Goal: Transaction & Acquisition: Download file/media

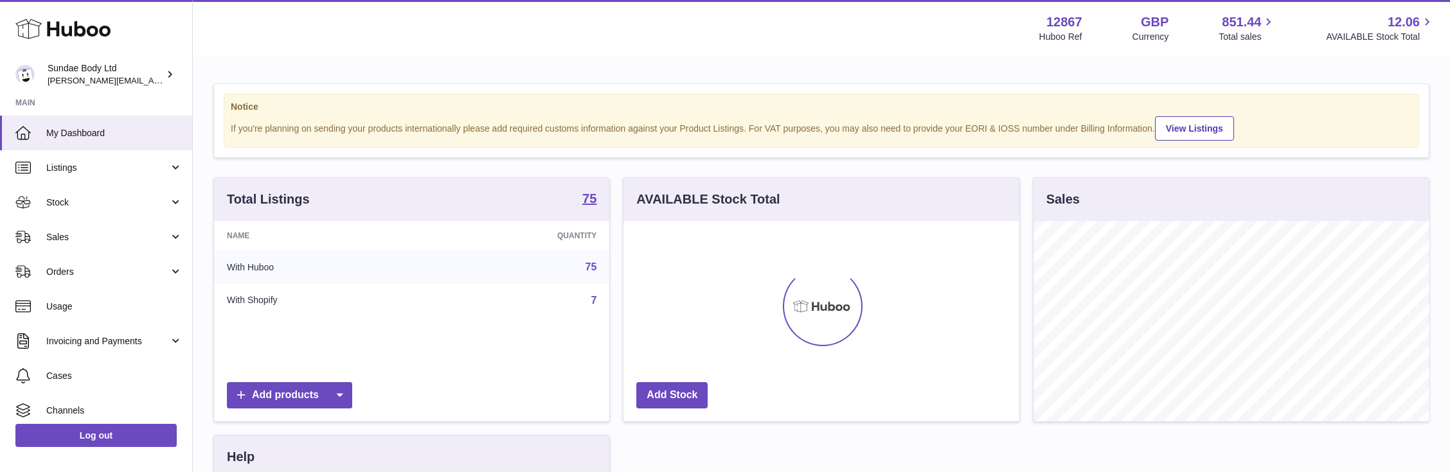
scroll to position [200, 395]
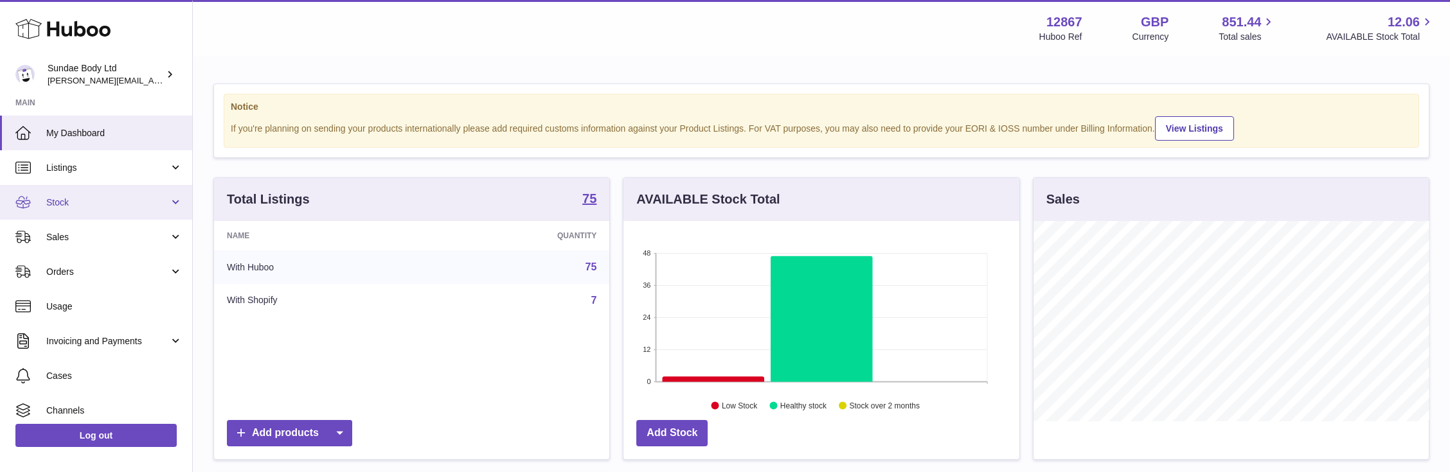
click at [57, 202] on span "Stock" at bounding box center [107, 203] width 123 height 12
click at [57, 201] on span "Stock" at bounding box center [107, 203] width 123 height 12
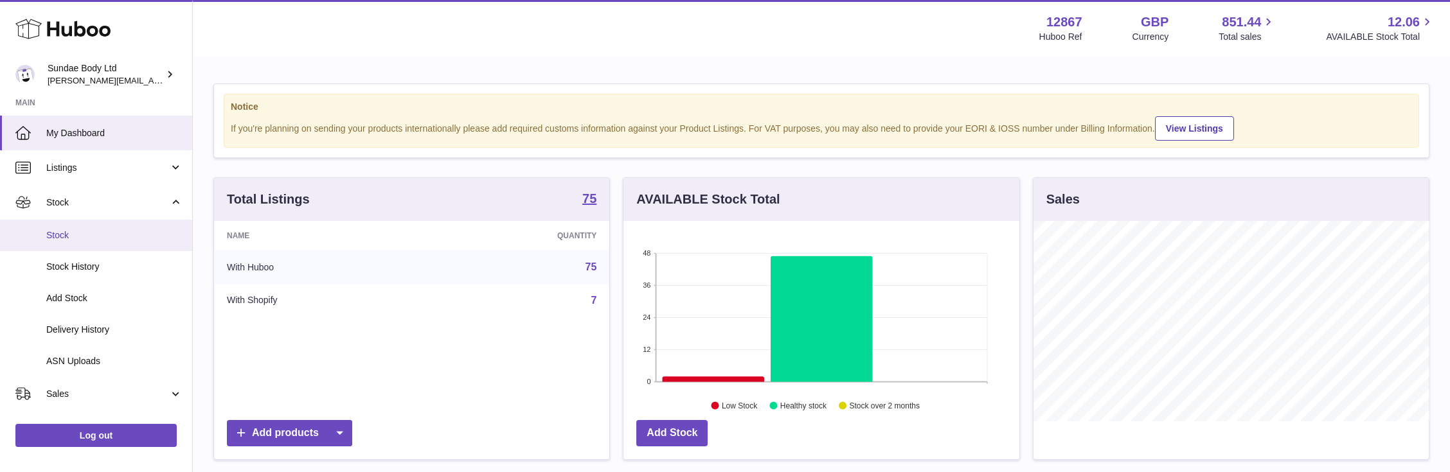
click at [60, 236] on span "Stock" at bounding box center [114, 235] width 136 height 12
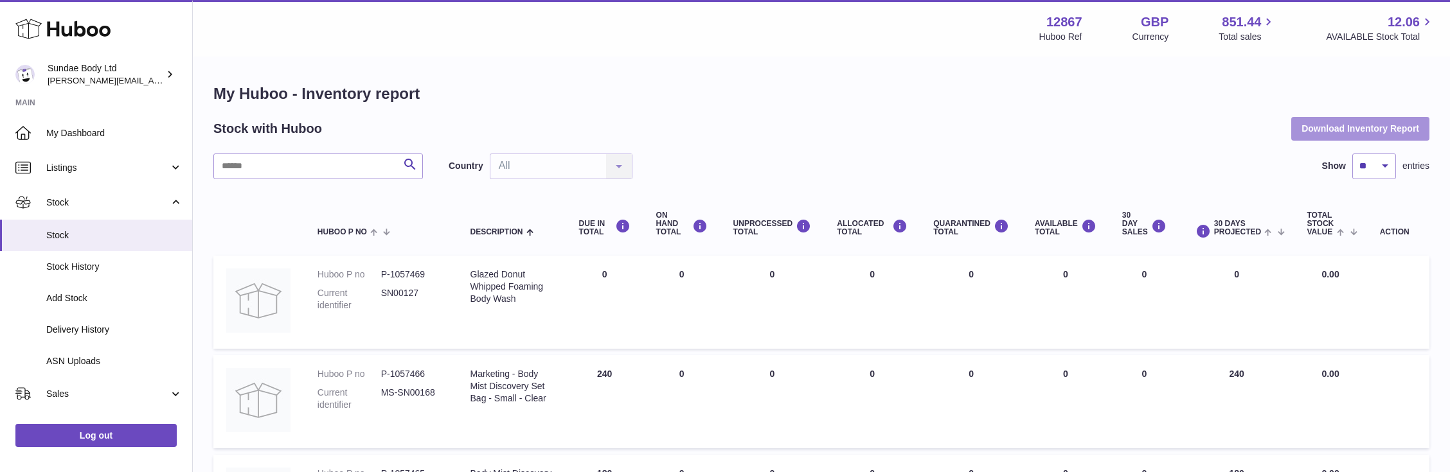
click at [1409, 126] on button "Download Inventory Report" at bounding box center [1360, 128] width 138 height 23
